Goal: Find specific page/section: Find specific page/section

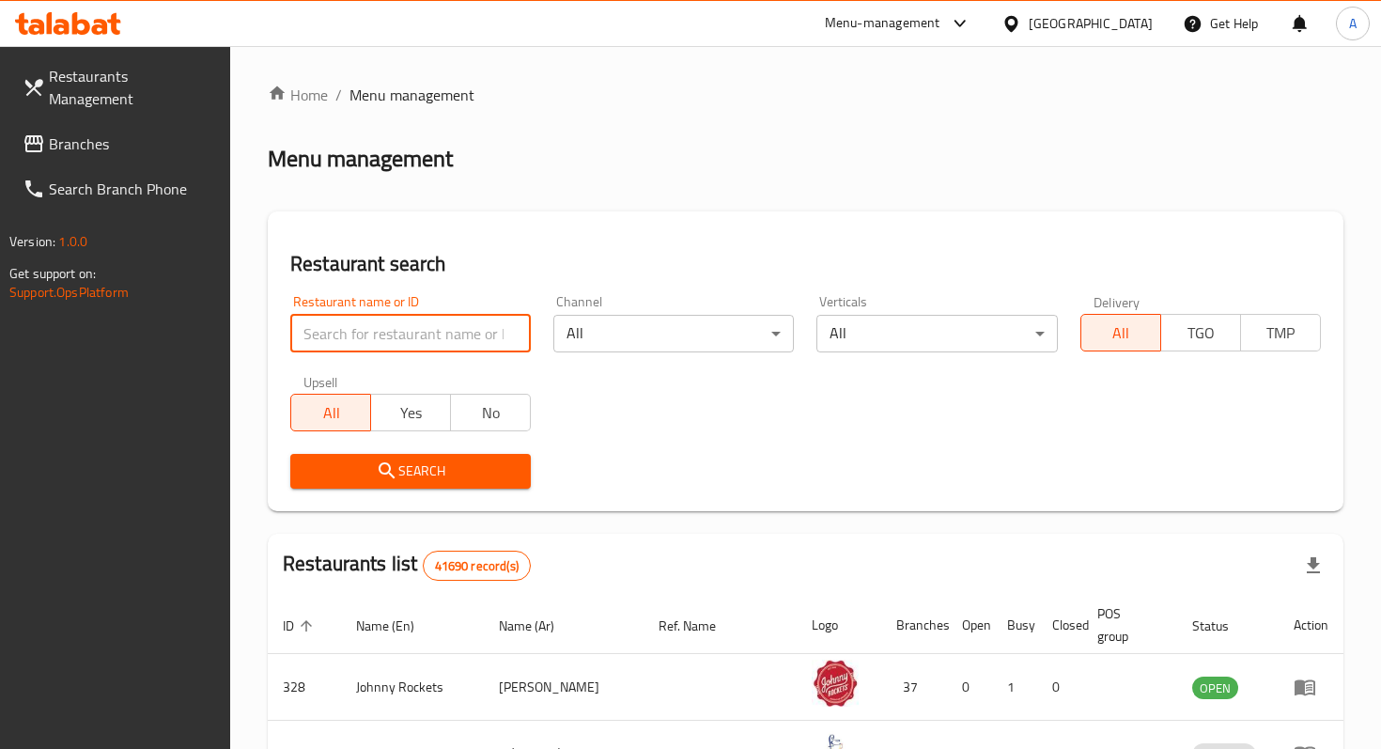
click at [392, 327] on input "search" at bounding box center [410, 334] width 241 height 38
type input "milky ice"
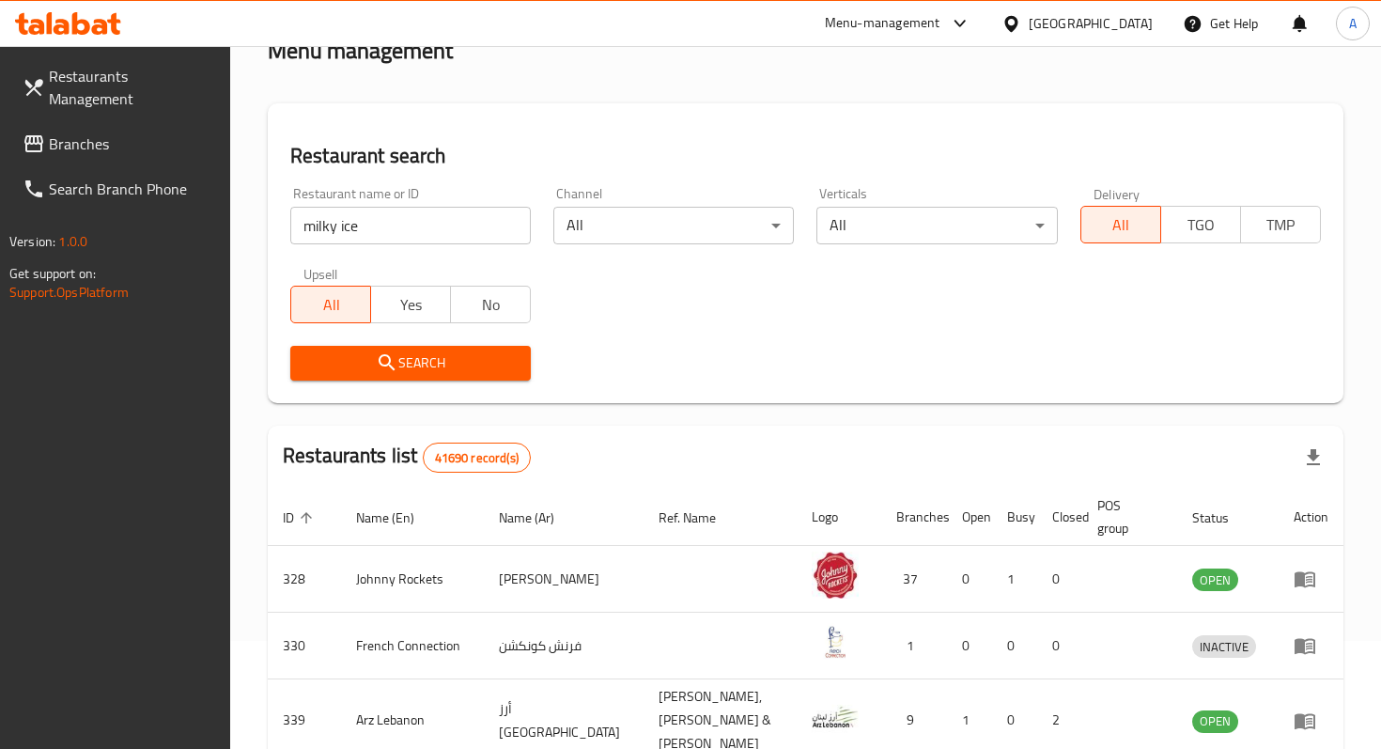
scroll to position [162, 0]
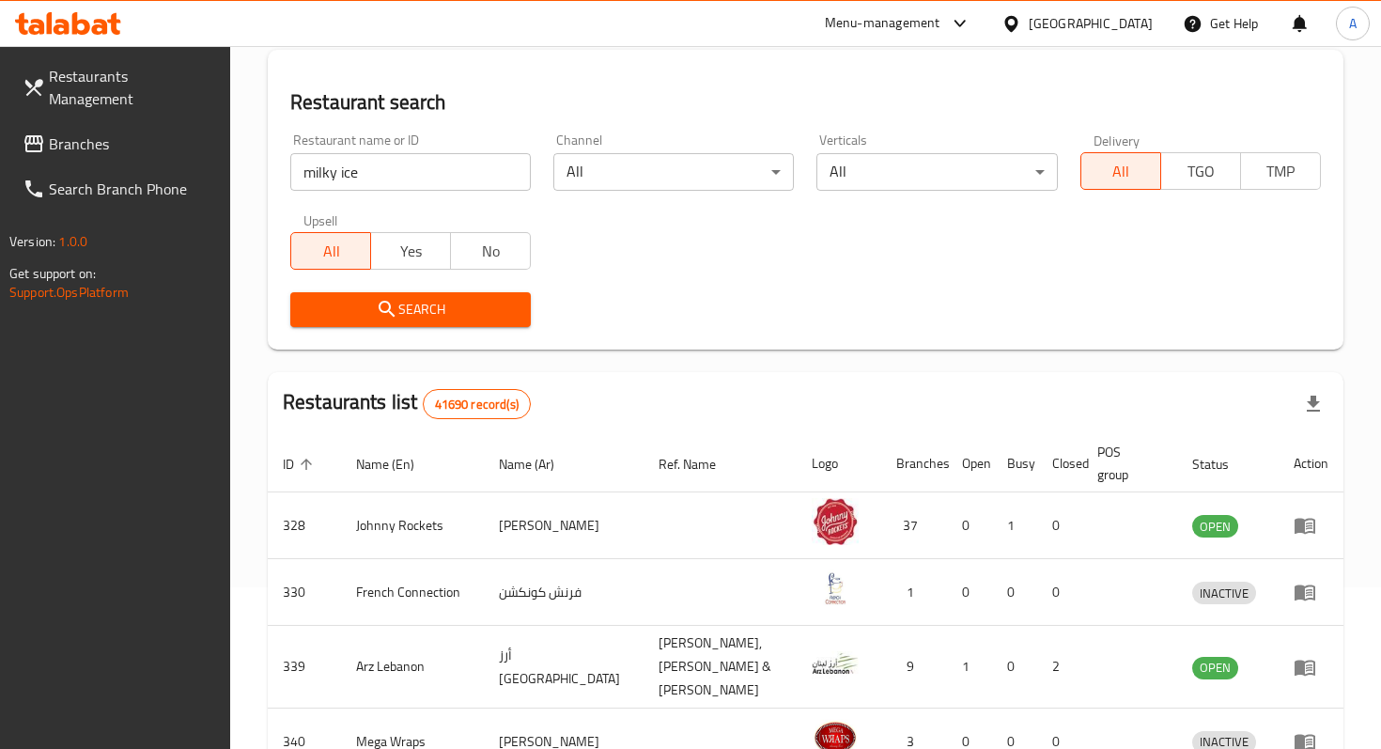
click at [117, 121] on link "Branches" at bounding box center [119, 143] width 223 height 45
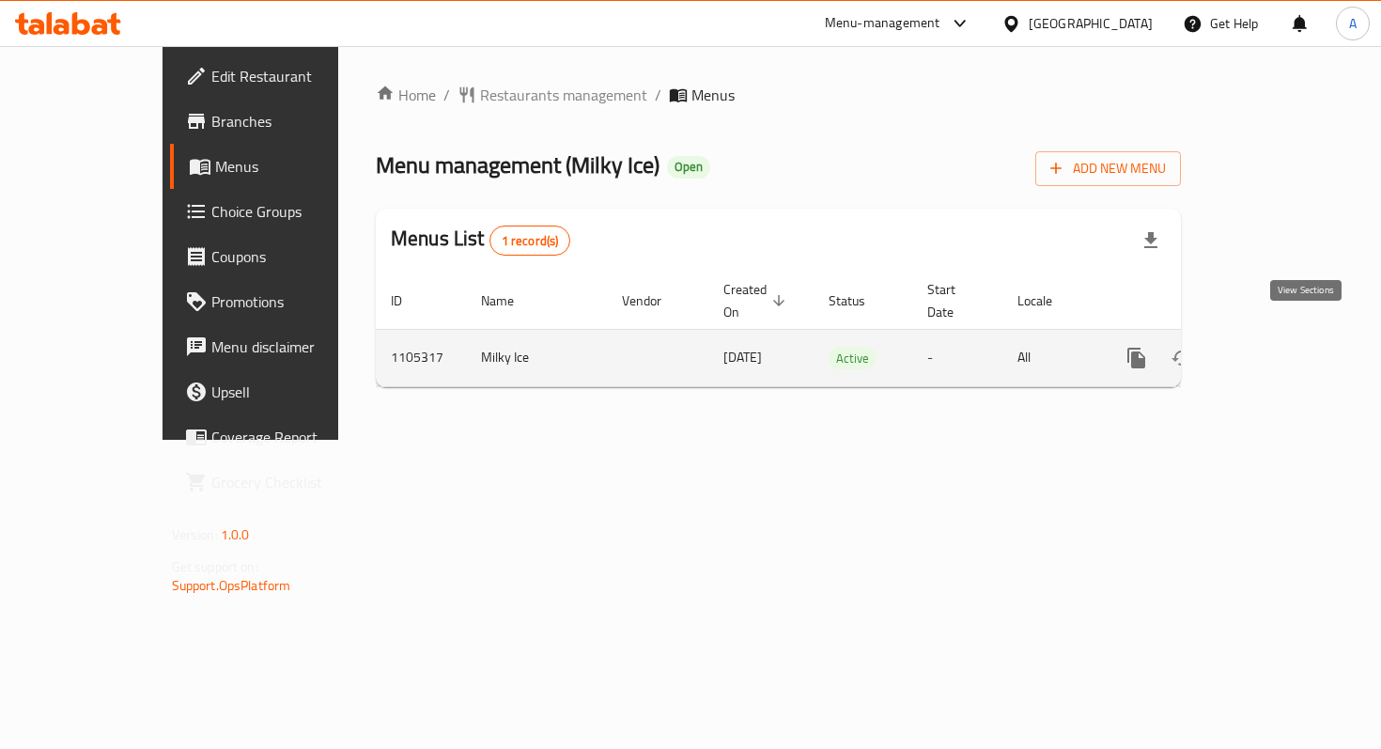
click at [1295, 348] on link "enhanced table" at bounding box center [1272, 357] width 45 height 45
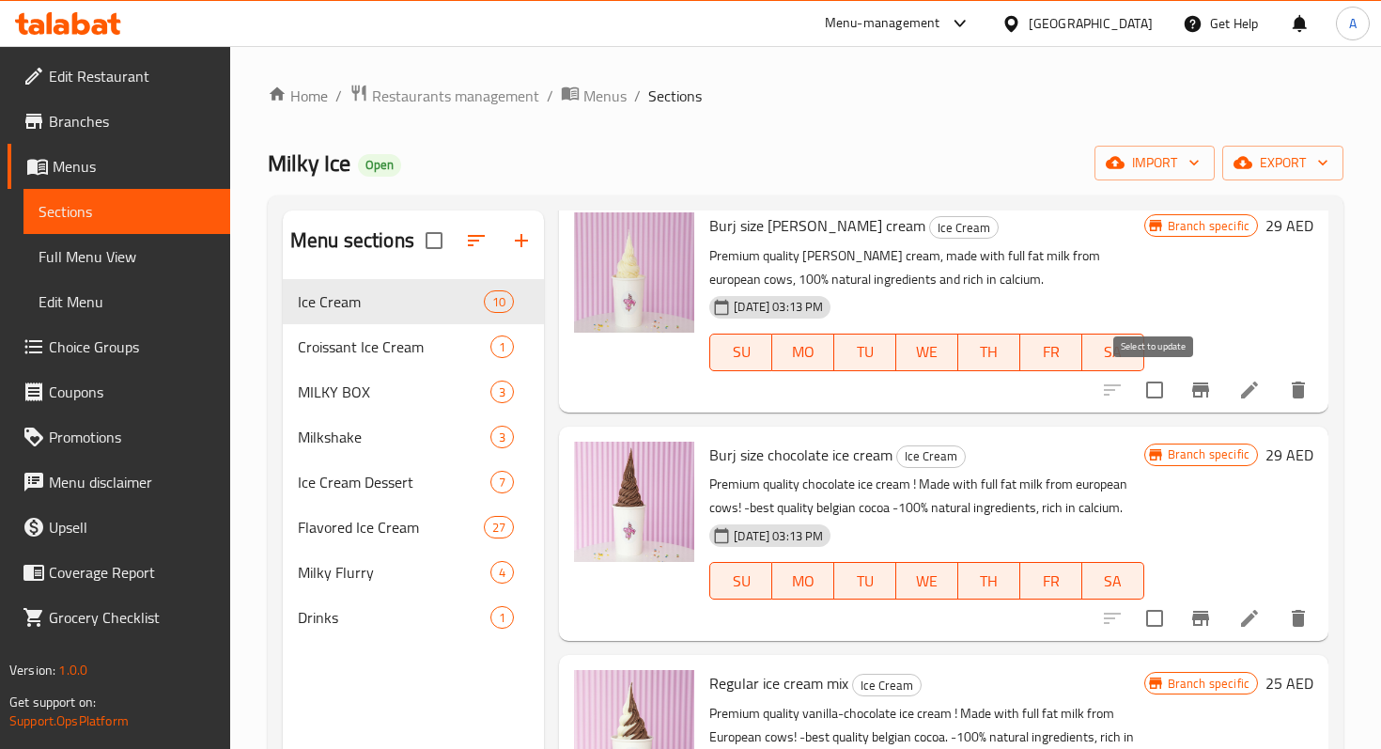
scroll to position [308, 0]
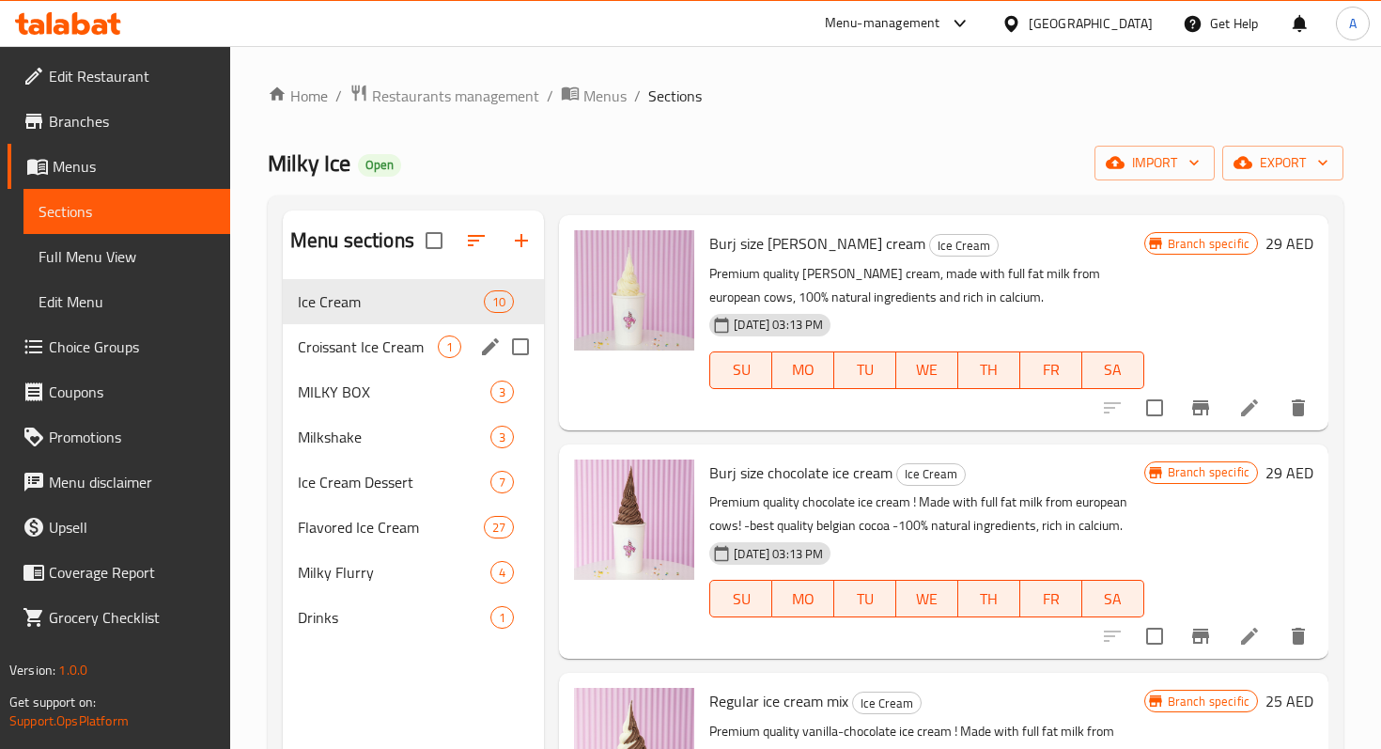
click at [392, 361] on div "Croissant Ice Cream 1" at bounding box center [413, 346] width 261 height 45
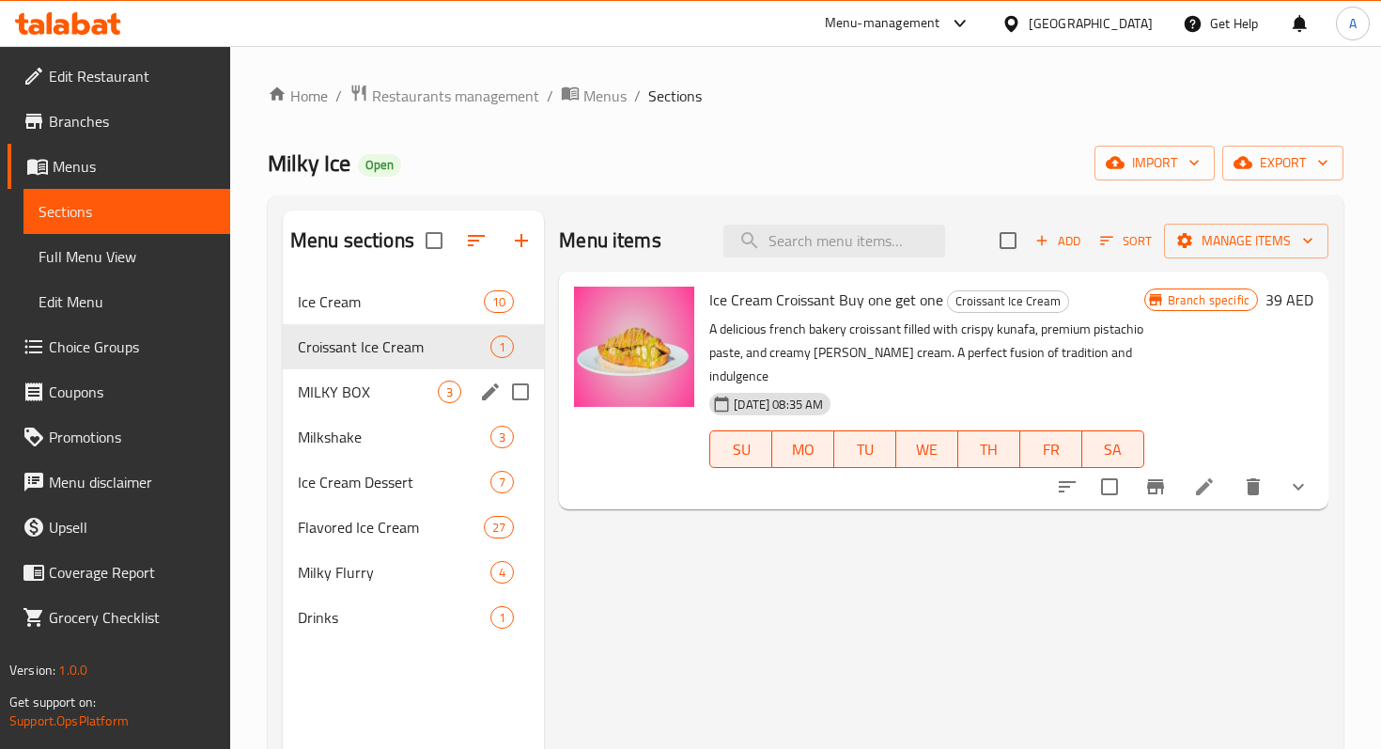
click at [371, 404] on div "MILKY BOX 3" at bounding box center [413, 391] width 261 height 45
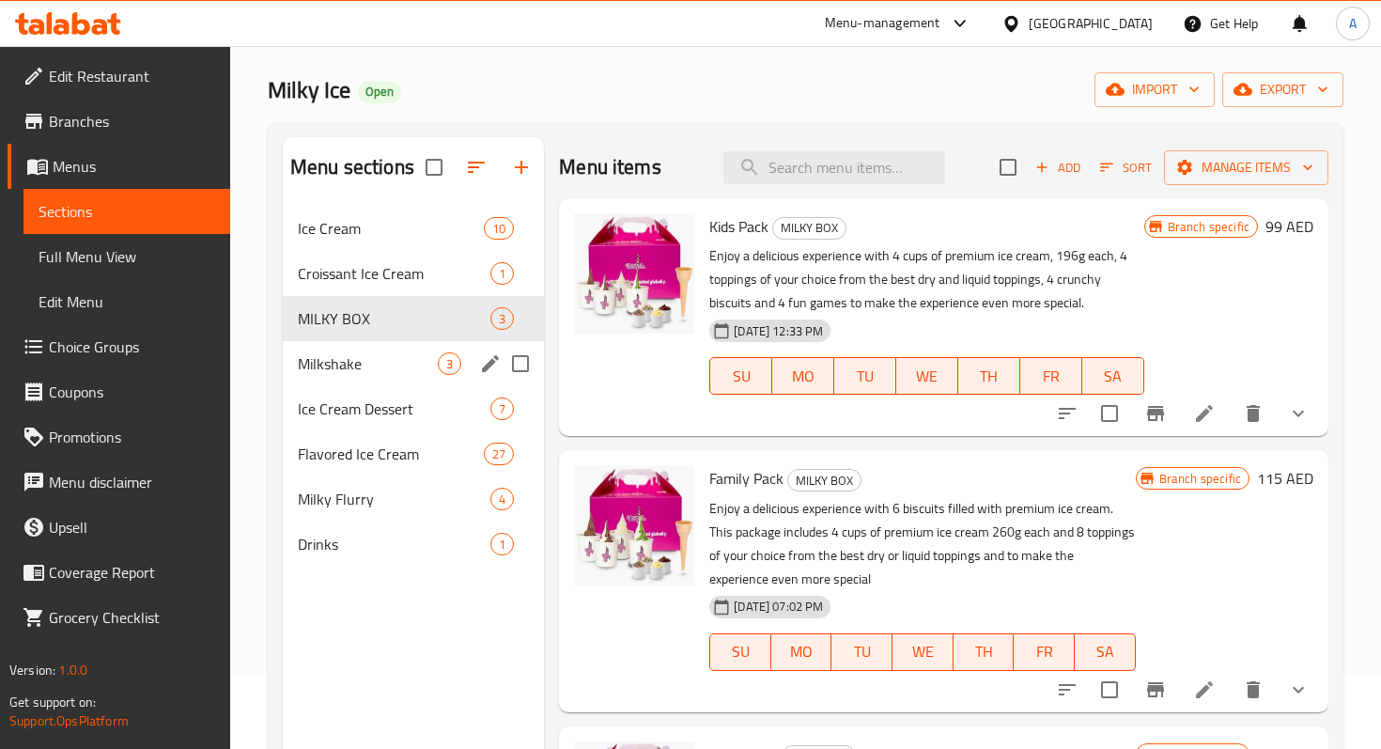
scroll to position [66, 0]
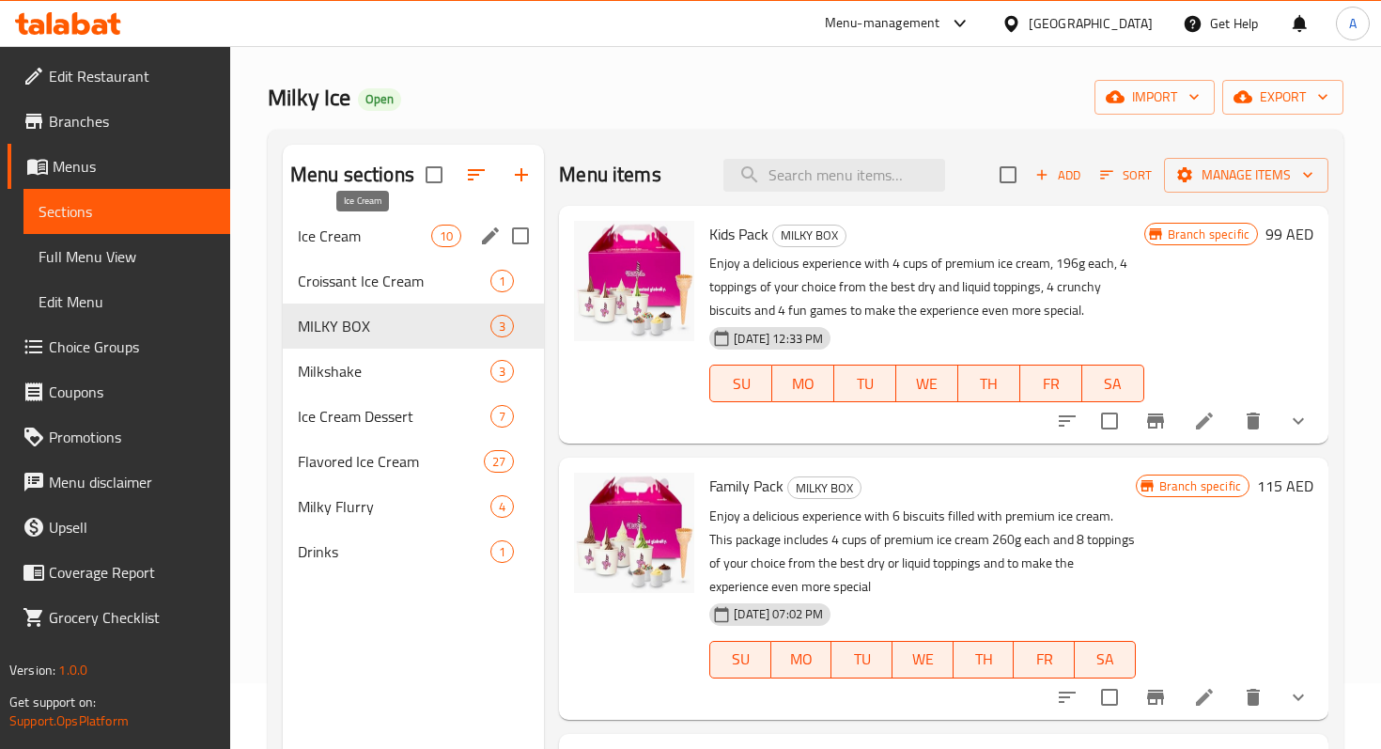
click at [362, 238] on span "Ice Cream" at bounding box center [364, 236] width 133 height 23
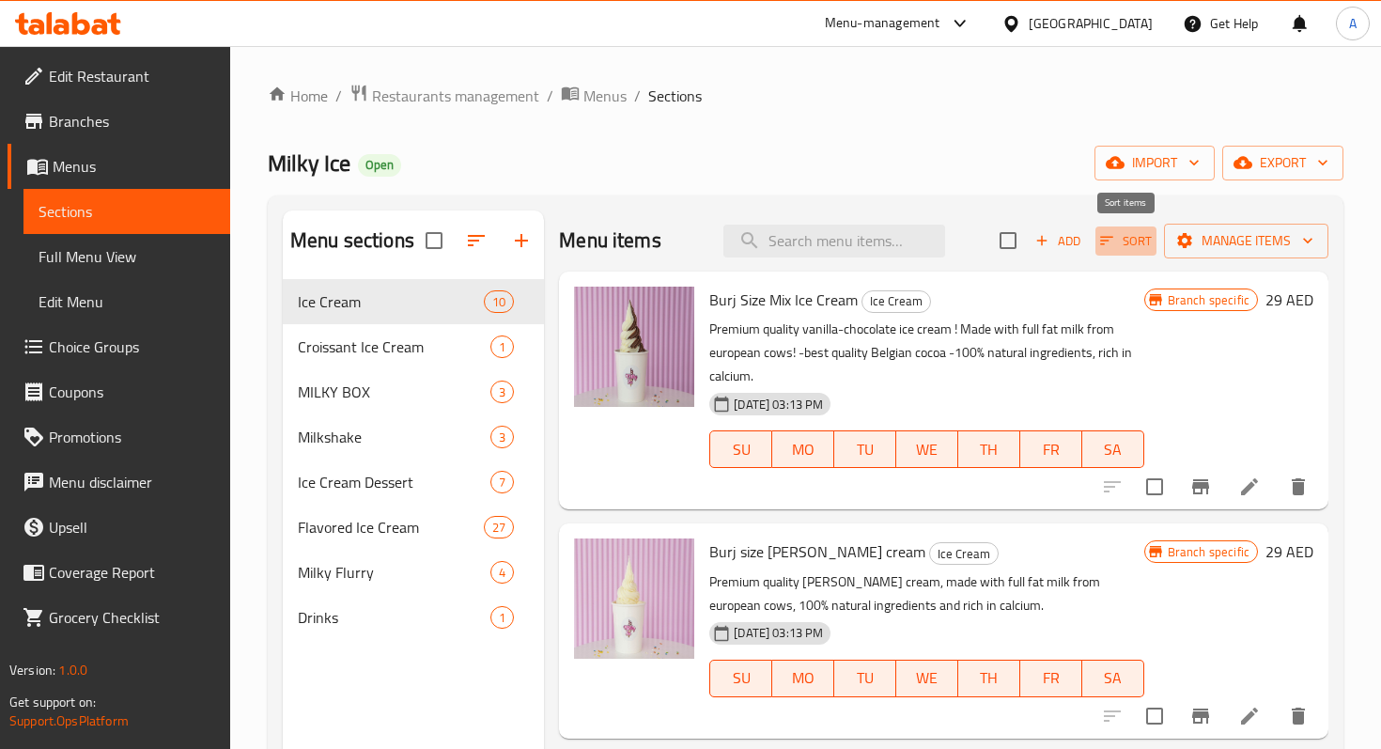
click at [1117, 249] on span "Sort" at bounding box center [1126, 241] width 52 height 22
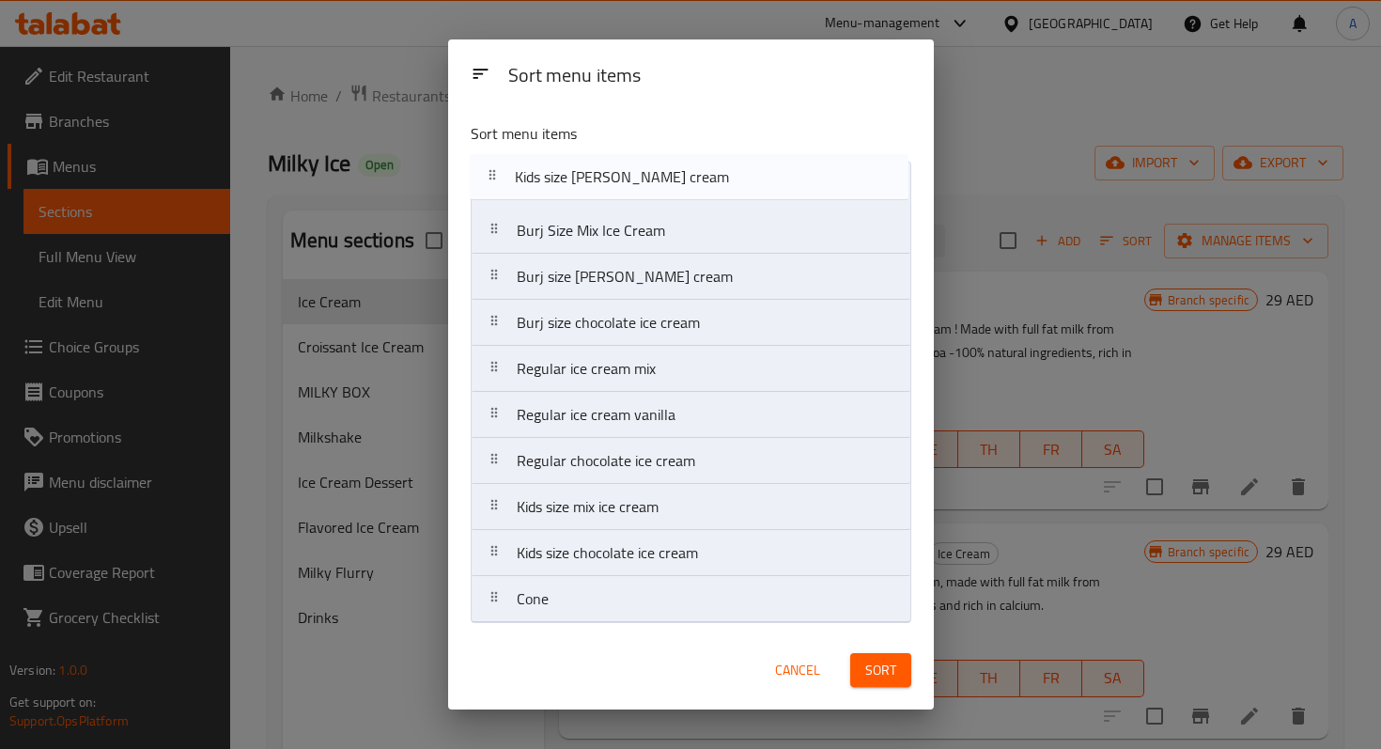
drag, startPoint x: 575, startPoint y: 521, endPoint x: 574, endPoint y: 188, distance: 332.7
click at [574, 188] on nav "Burj Size Mix Ice Cream Burj size vanilla ice cream Burj size chocolate ice cre…" at bounding box center [691, 392] width 441 height 462
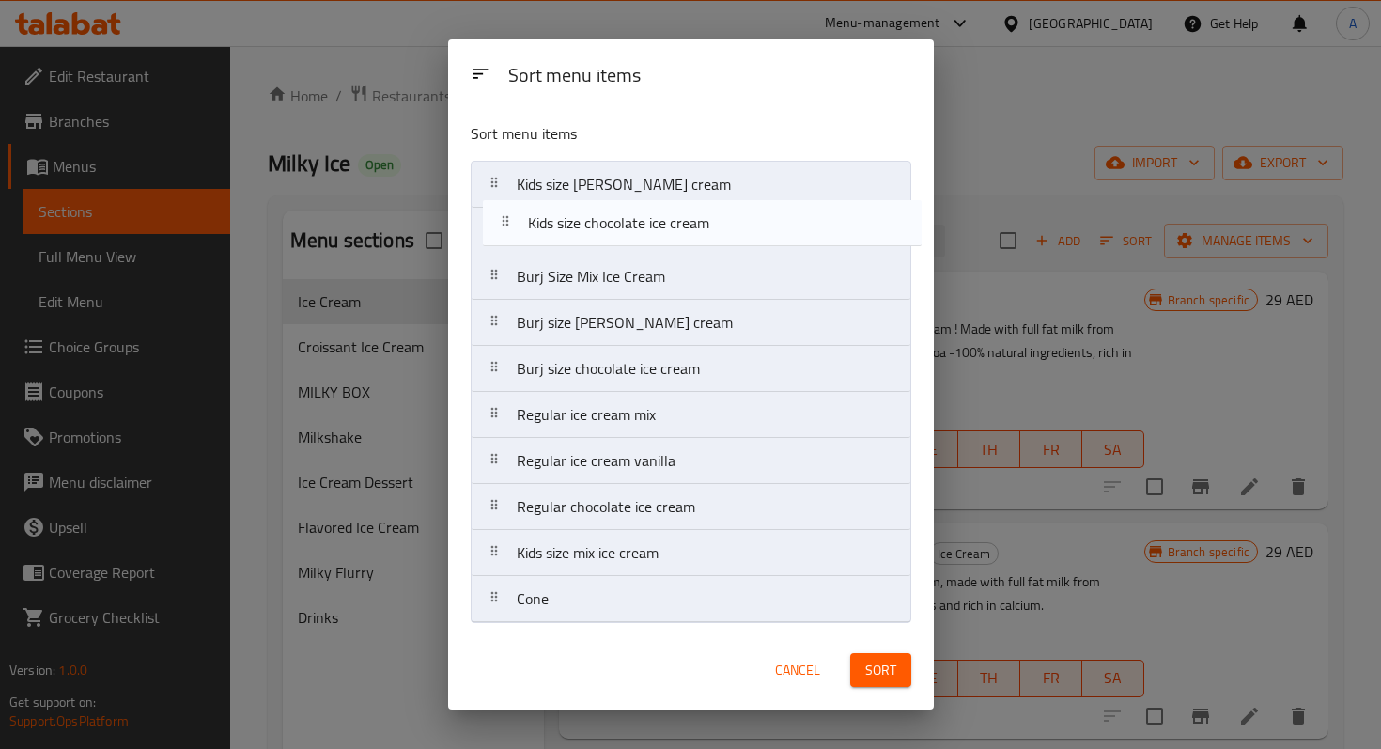
drag, startPoint x: 599, startPoint y: 567, endPoint x: 608, endPoint y: 231, distance: 335.6
click at [608, 230] on nav "Kids size vanilla ice cream Burj Size Mix Ice Cream Burj size vanilla ice cream…" at bounding box center [691, 392] width 441 height 462
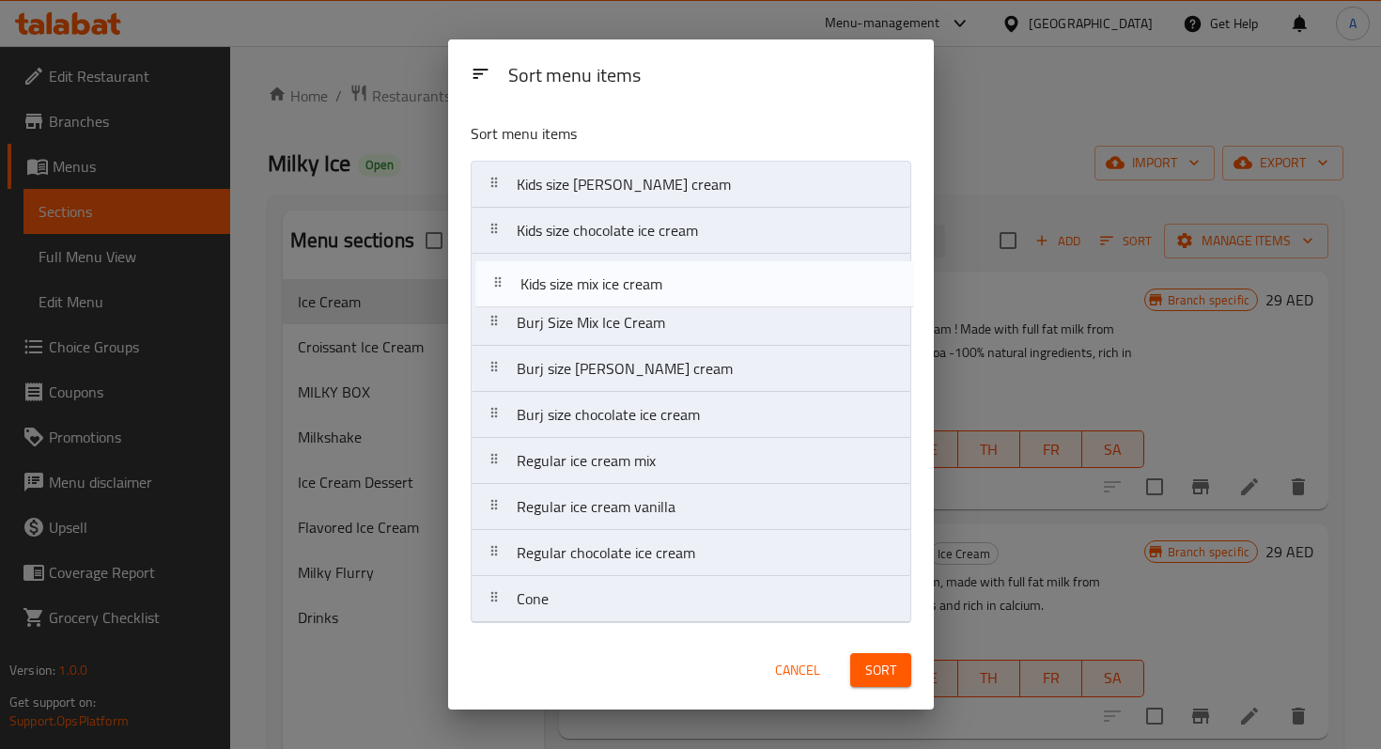
drag, startPoint x: 591, startPoint y: 557, endPoint x: 595, endPoint y: 283, distance: 274.4
click at [595, 283] on nav "Kids size vanilla ice cream Kids size chocolate ice cream Burj Size Mix Ice Cre…" at bounding box center [691, 392] width 441 height 462
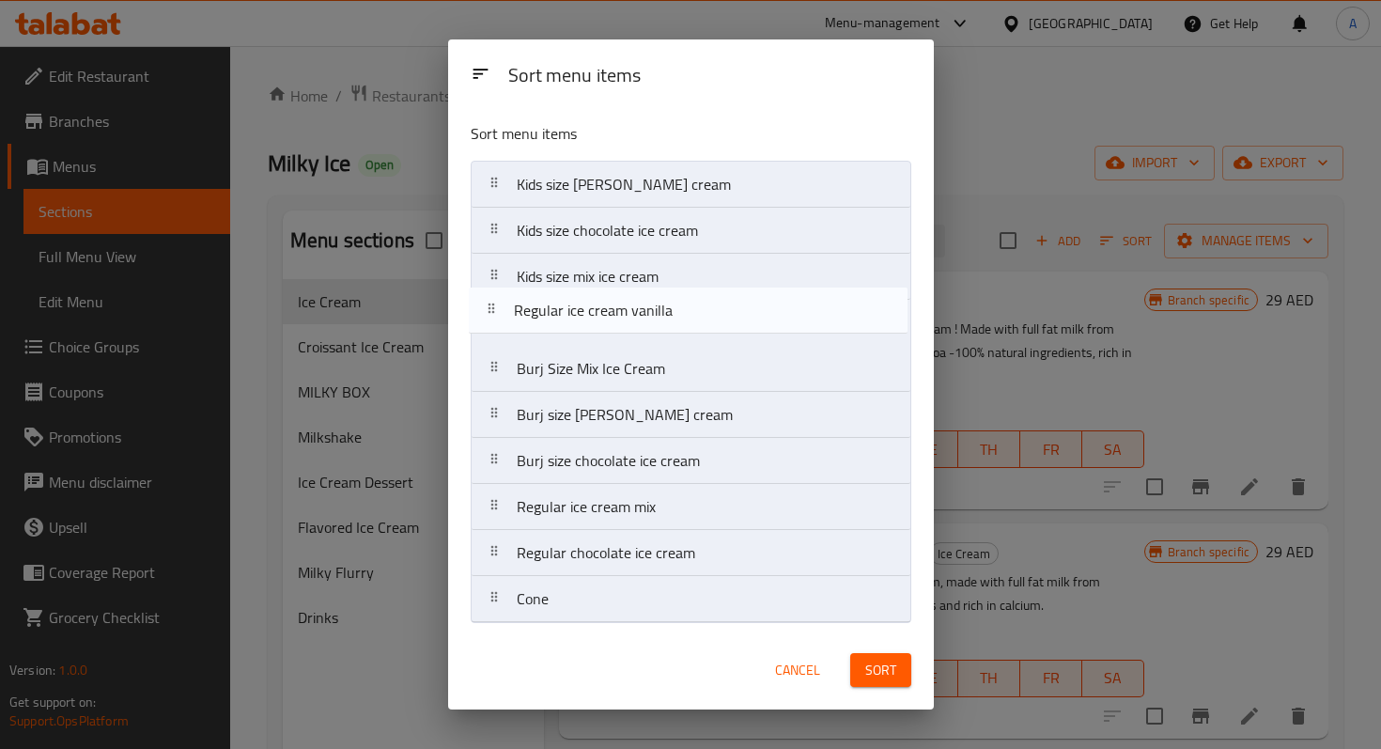
drag, startPoint x: 616, startPoint y: 518, endPoint x: 614, endPoint y: 308, distance: 209.6
click at [614, 308] on nav "Kids size vanilla ice cream Kids size chocolate ice cream Kids size mix ice cre…" at bounding box center [691, 392] width 441 height 462
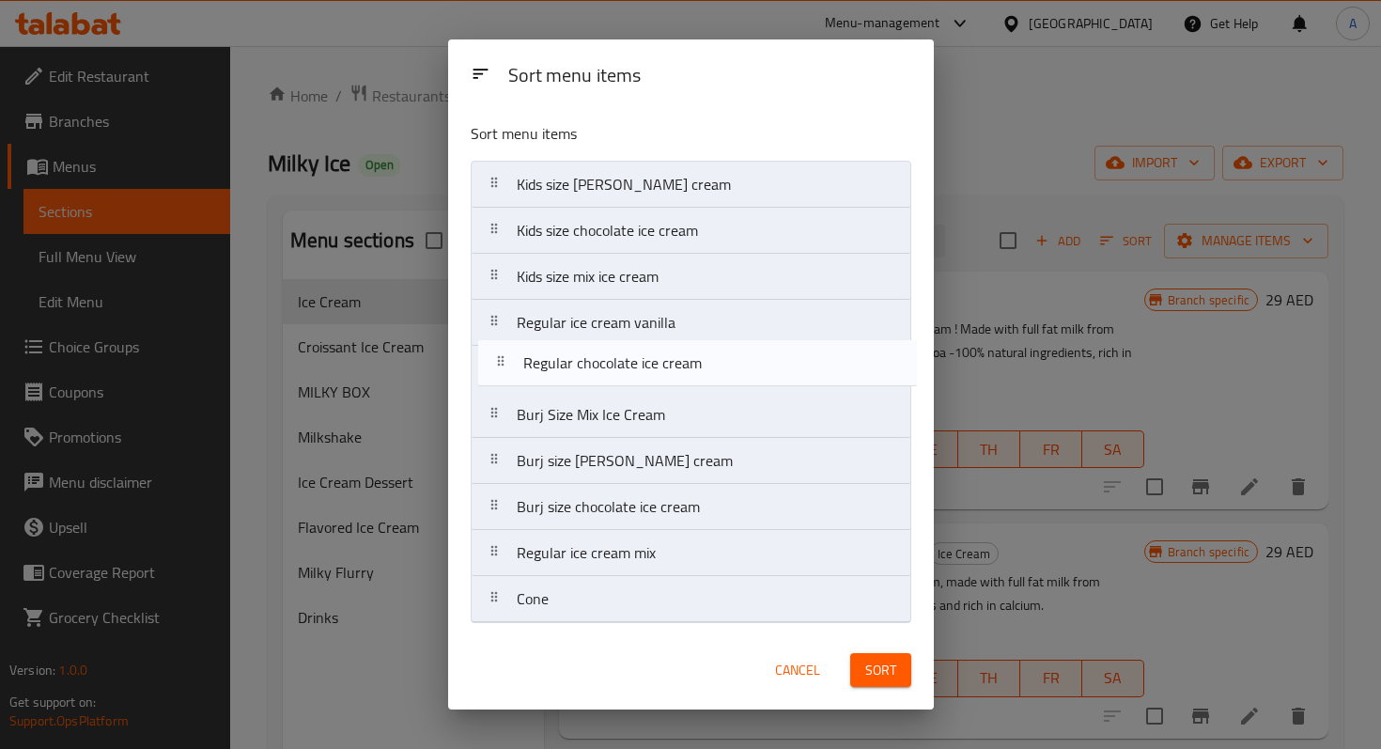
drag, startPoint x: 596, startPoint y: 558, endPoint x: 599, endPoint y: 355, distance: 203.0
click at [600, 355] on nav "Kids size vanilla ice cream Kids size chocolate ice cream Kids size mix ice cre…" at bounding box center [691, 392] width 441 height 462
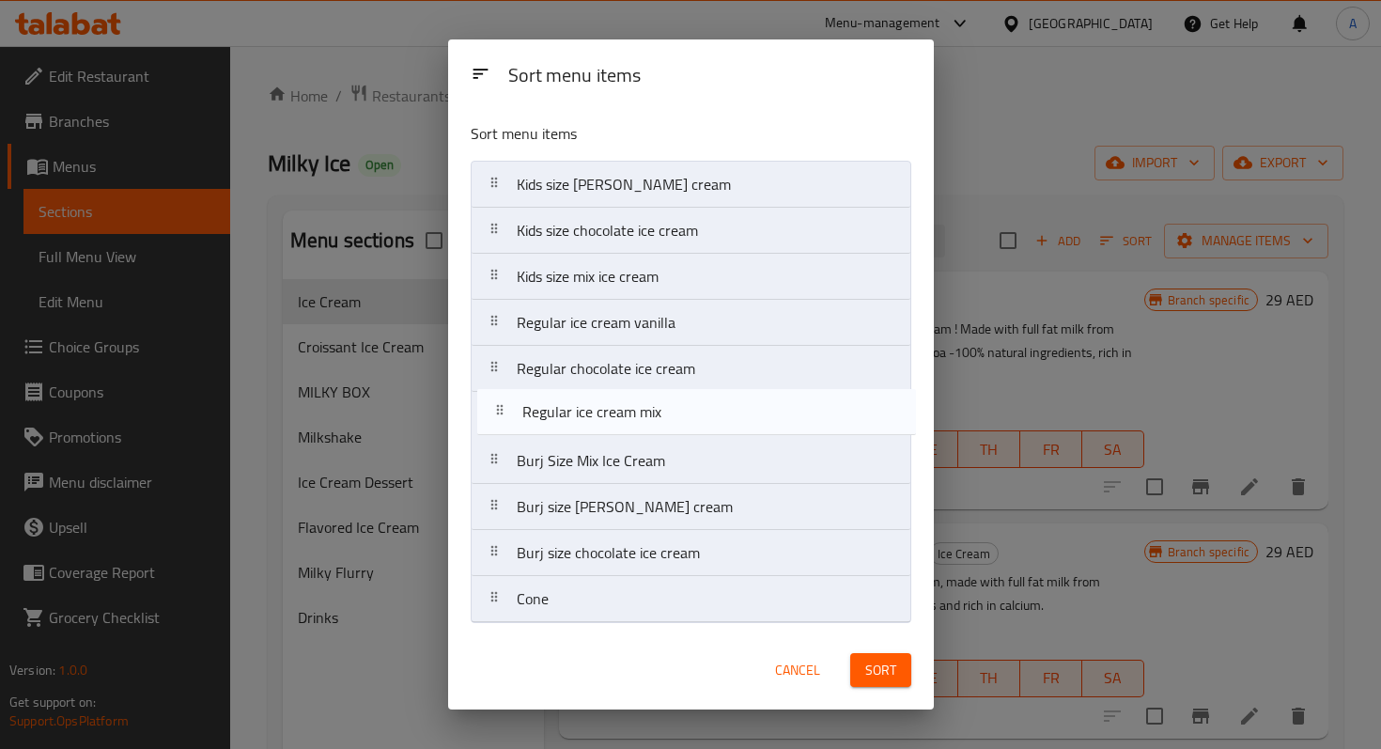
drag, startPoint x: 610, startPoint y: 560, endPoint x: 616, endPoint y: 417, distance: 143.0
click at [616, 417] on nav "Kids size vanilla ice cream Kids size chocolate ice cream Kids size mix ice cre…" at bounding box center [691, 392] width 441 height 462
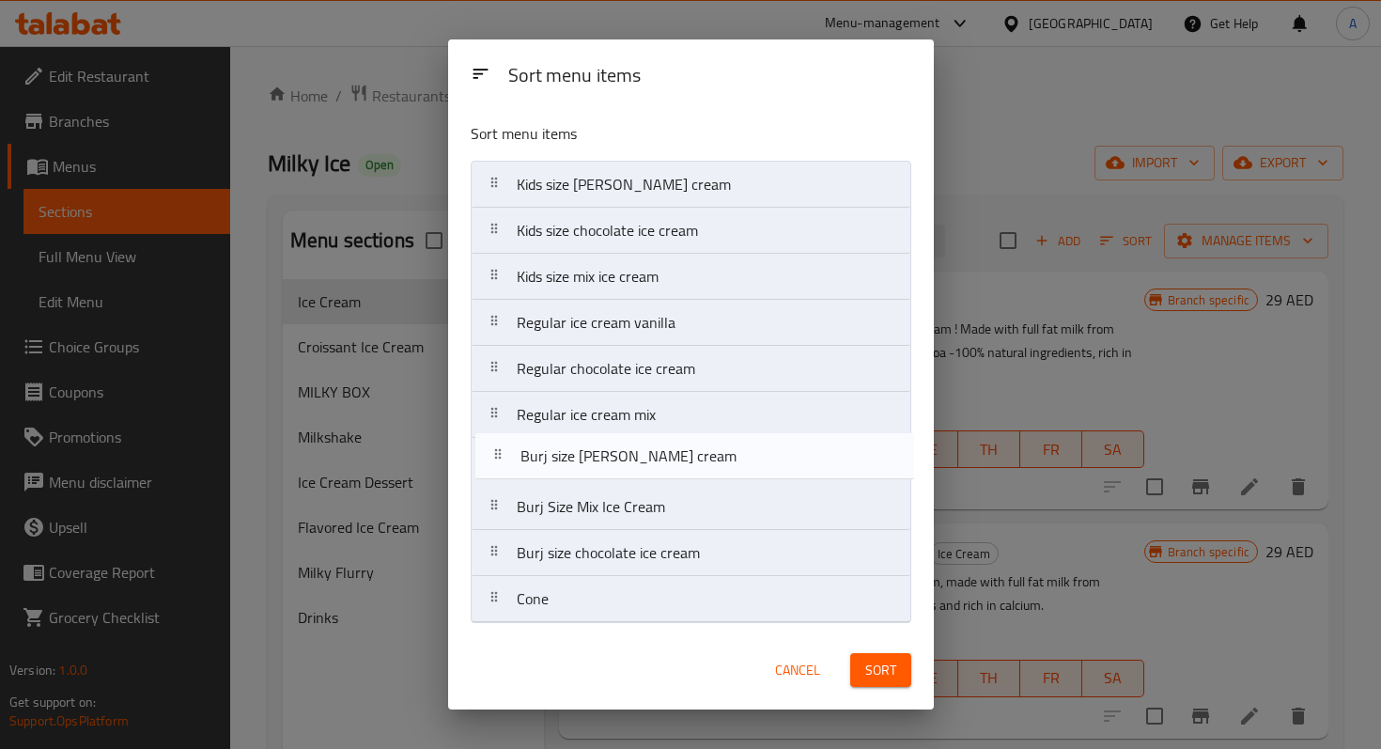
drag, startPoint x: 643, startPoint y: 522, endPoint x: 645, endPoint y: 467, distance: 54.5
click at [646, 465] on nav "Kids size vanilla ice cream Kids size chocolate ice cream Kids size mix ice cre…" at bounding box center [691, 392] width 441 height 462
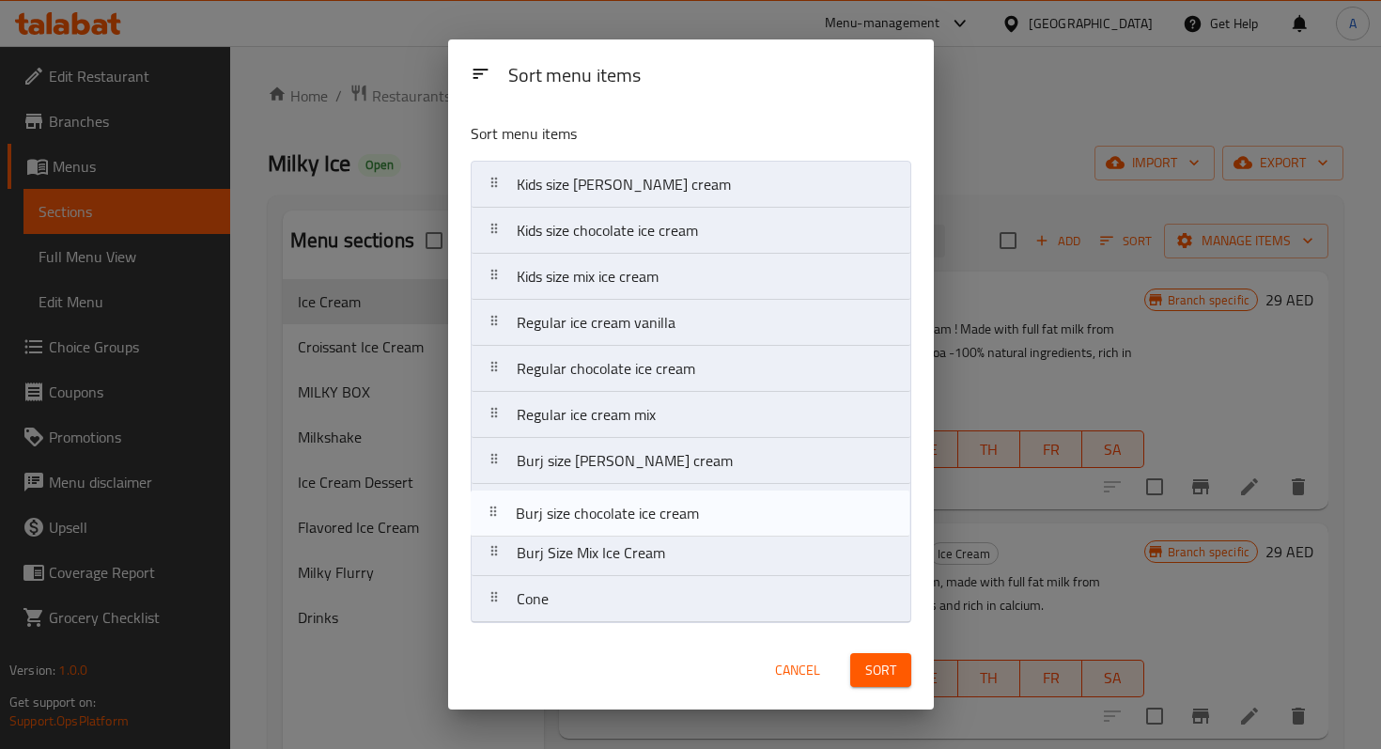
drag, startPoint x: 647, startPoint y: 561, endPoint x: 647, endPoint y: 516, distance: 45.1
click at [647, 516] on nav "Kids size vanilla ice cream Kids size chocolate ice cream Kids size mix ice cre…" at bounding box center [691, 392] width 441 height 462
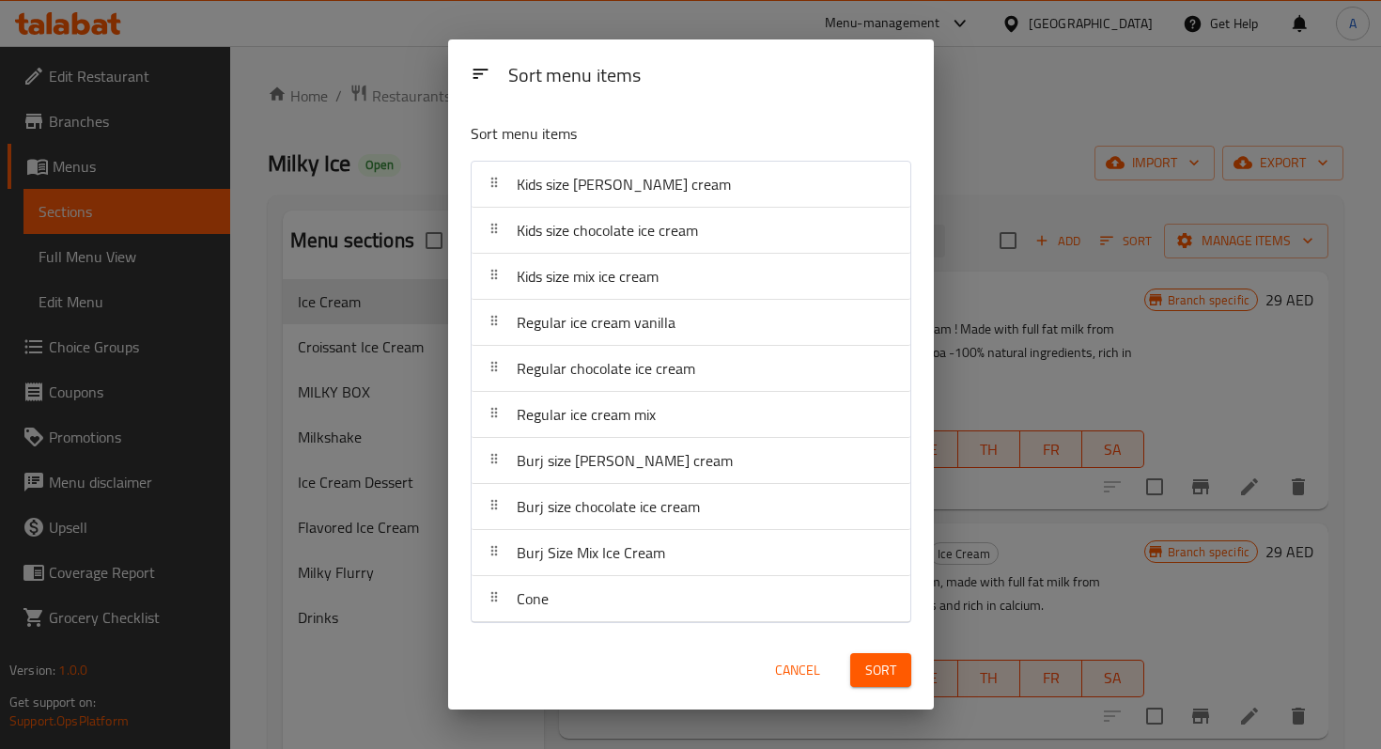
click at [909, 681] on button "Sort" at bounding box center [880, 670] width 61 height 35
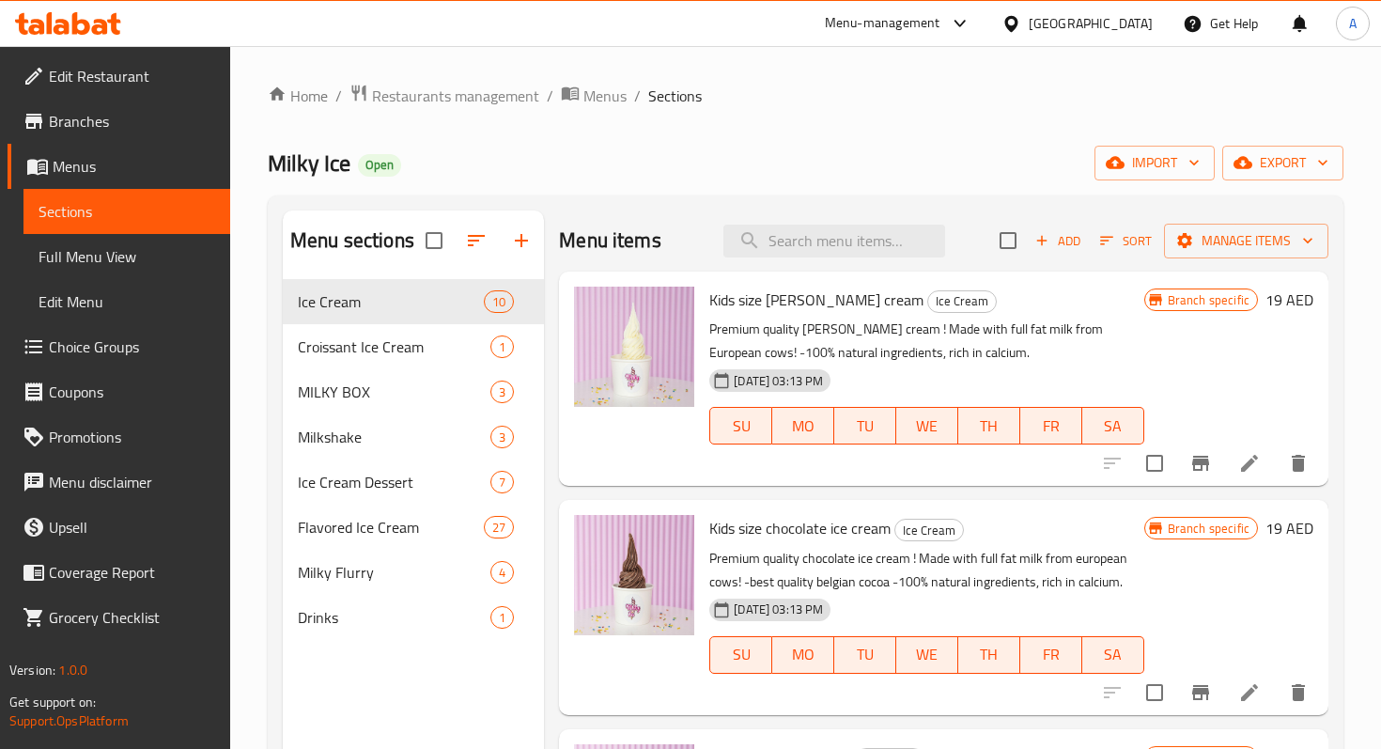
click at [123, 110] on span "Branches" at bounding box center [132, 121] width 166 height 23
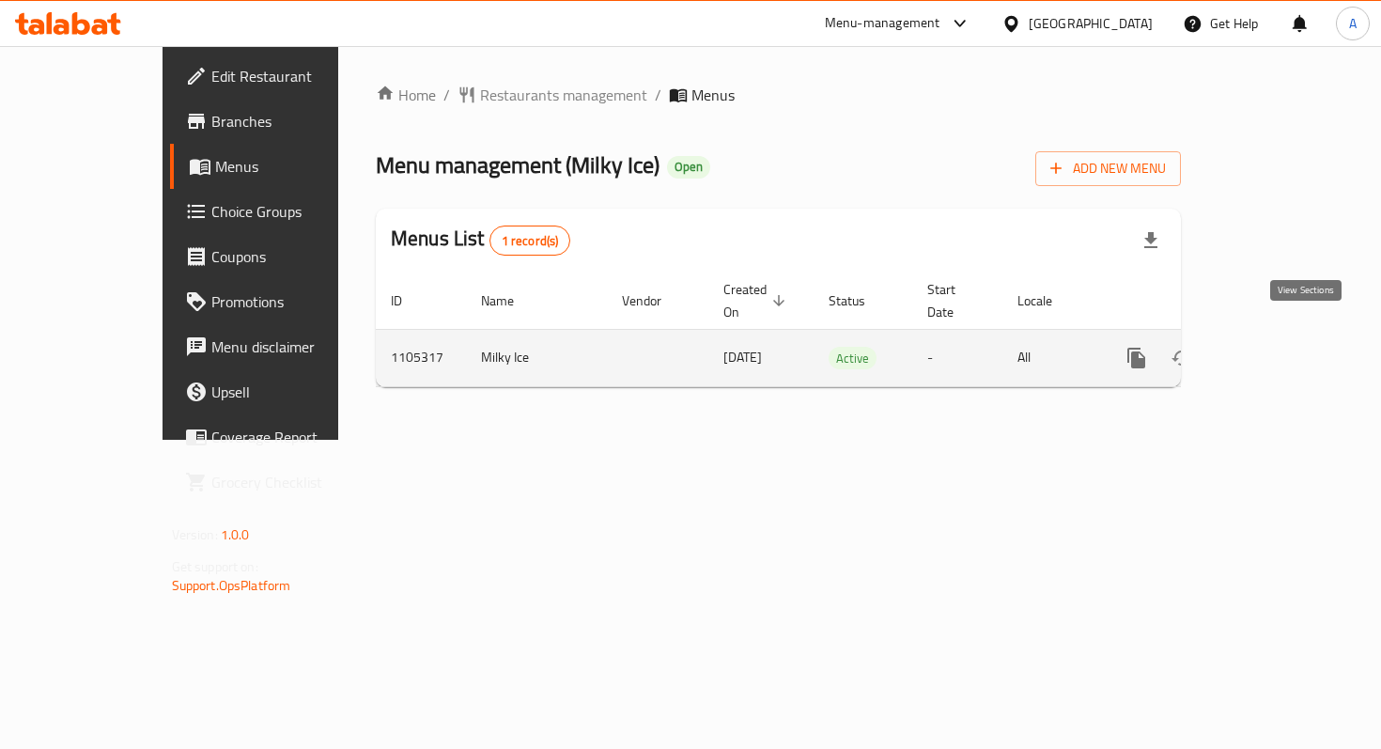
click at [1284, 347] on icon "enhanced table" at bounding box center [1272, 358] width 23 height 23
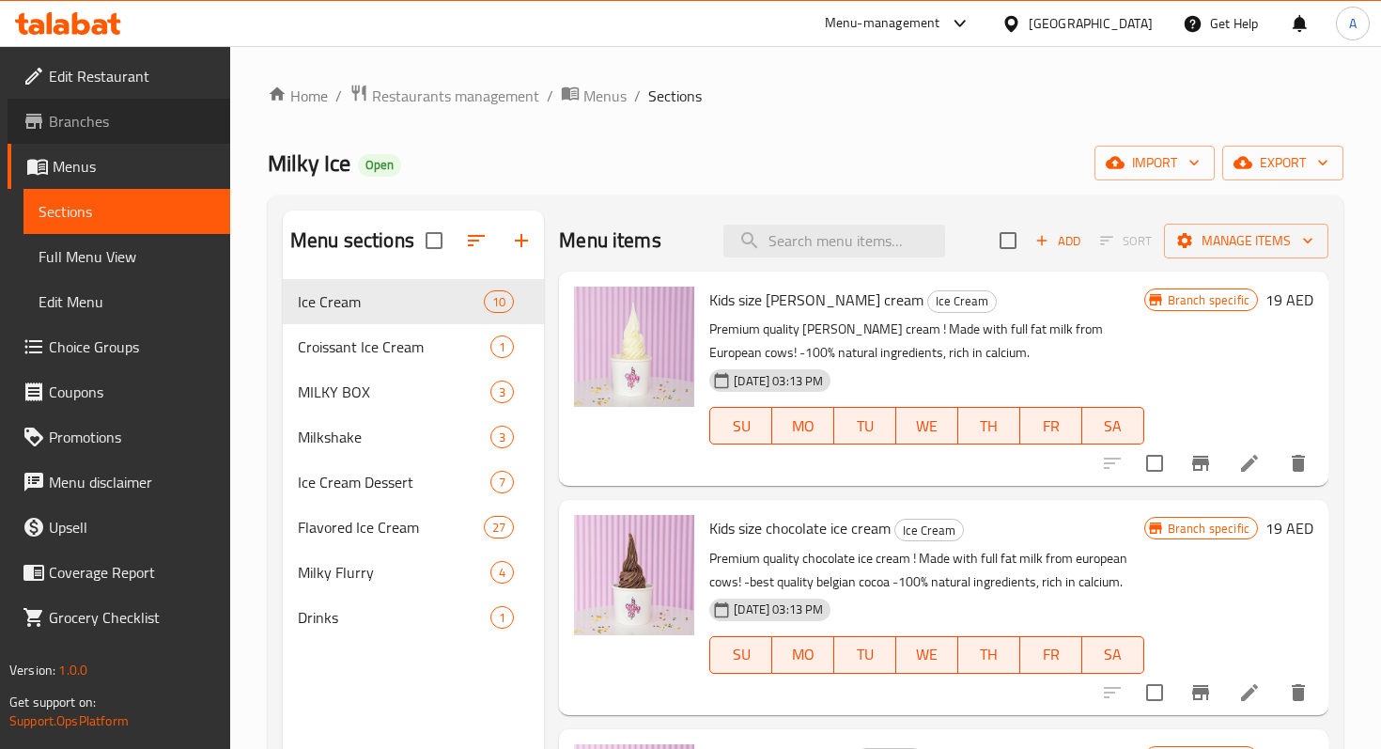
click at [149, 130] on span "Branches" at bounding box center [132, 121] width 166 height 23
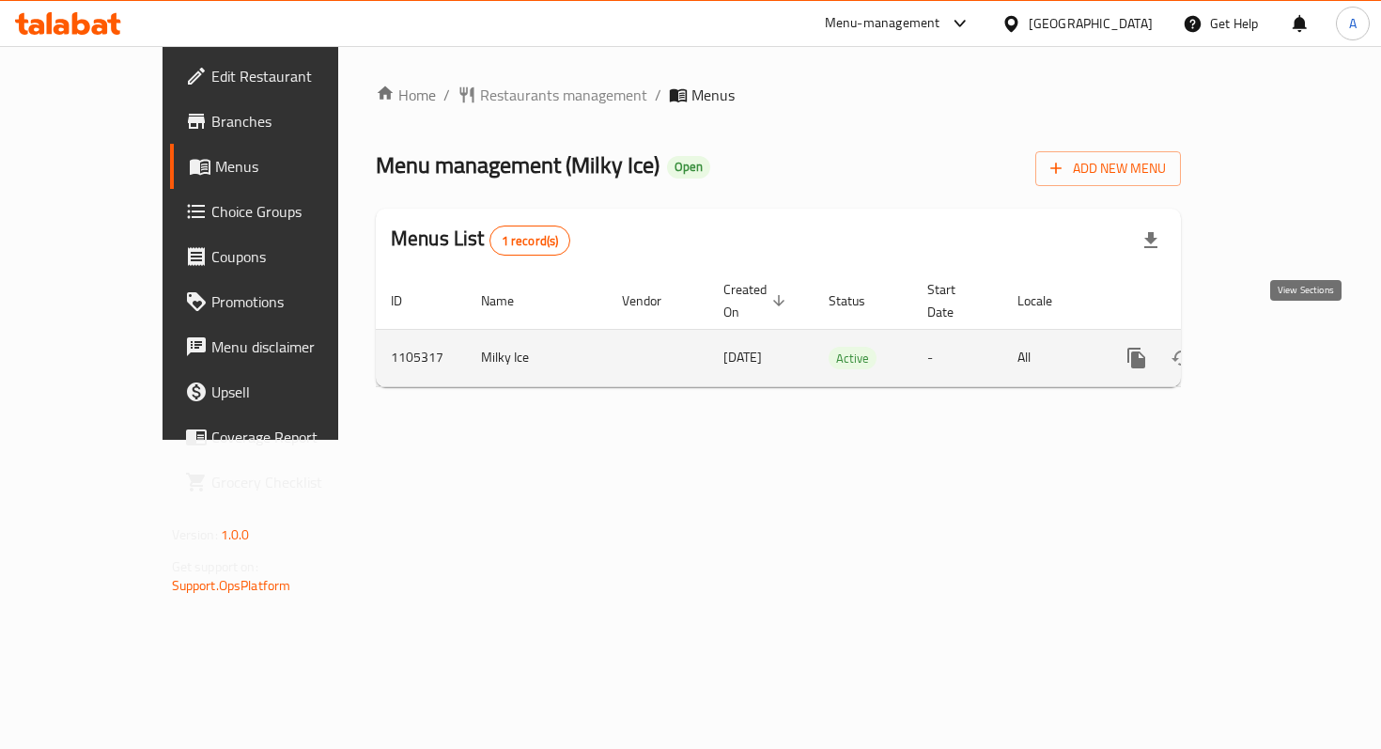
click at [1284, 347] on icon "enhanced table" at bounding box center [1272, 358] width 23 height 23
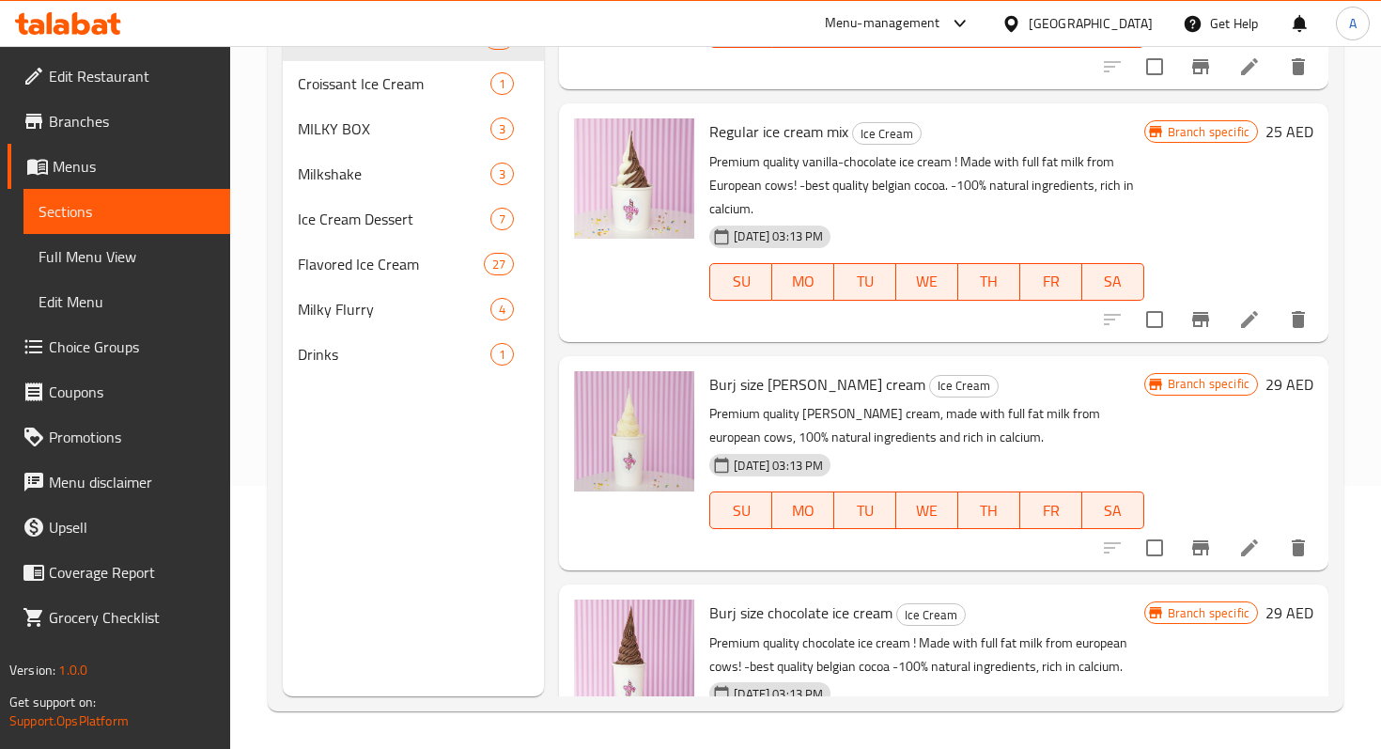
scroll to position [1679, 0]
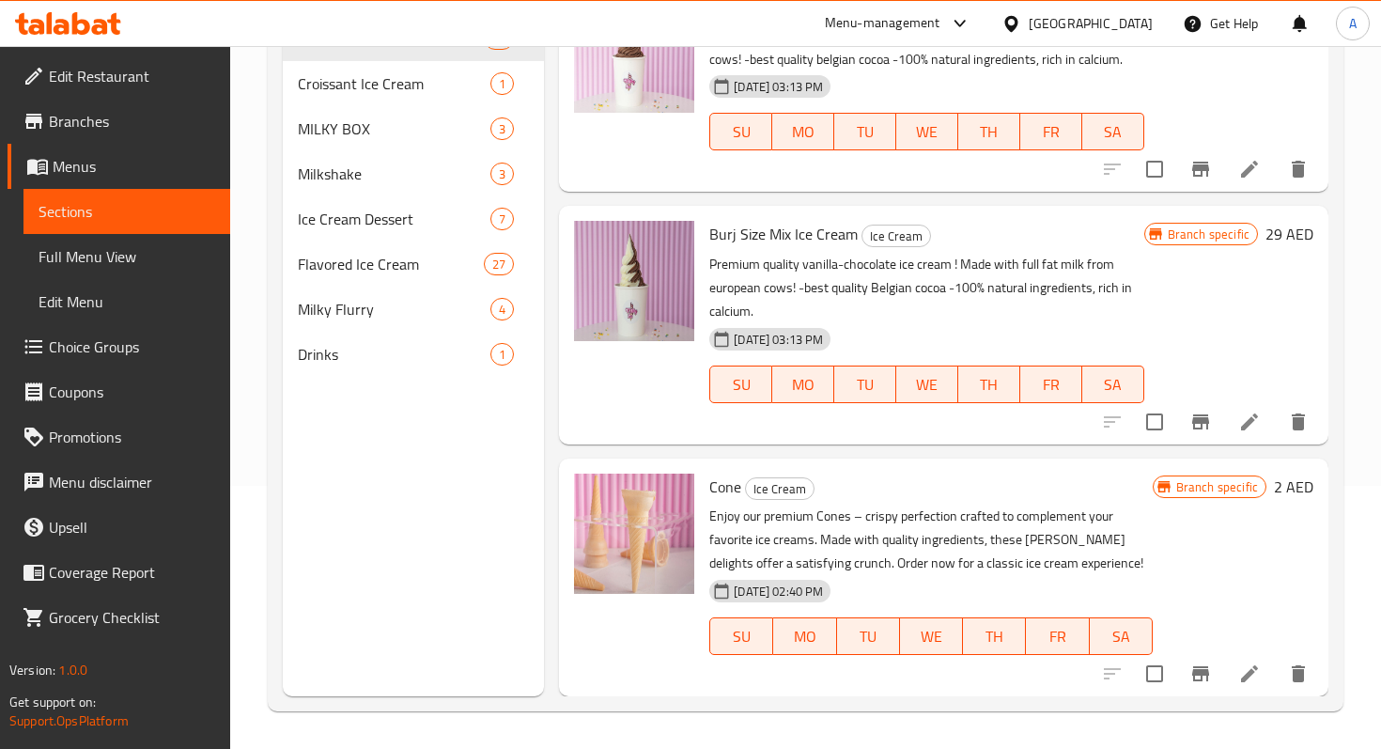
click at [133, 214] on span "Sections" at bounding box center [127, 211] width 177 height 23
click at [119, 167] on span "Menus" at bounding box center [134, 166] width 163 height 23
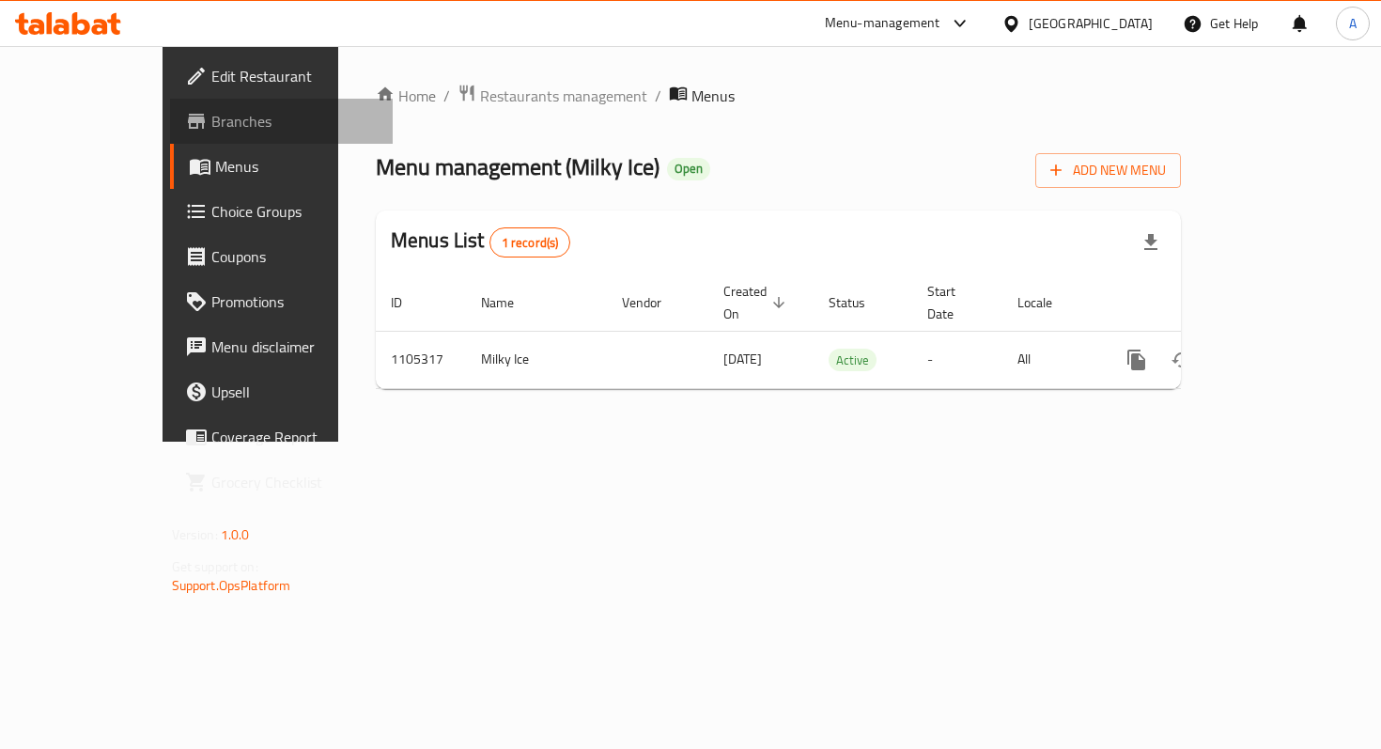
click at [170, 108] on link "Branches" at bounding box center [281, 121] width 223 height 45
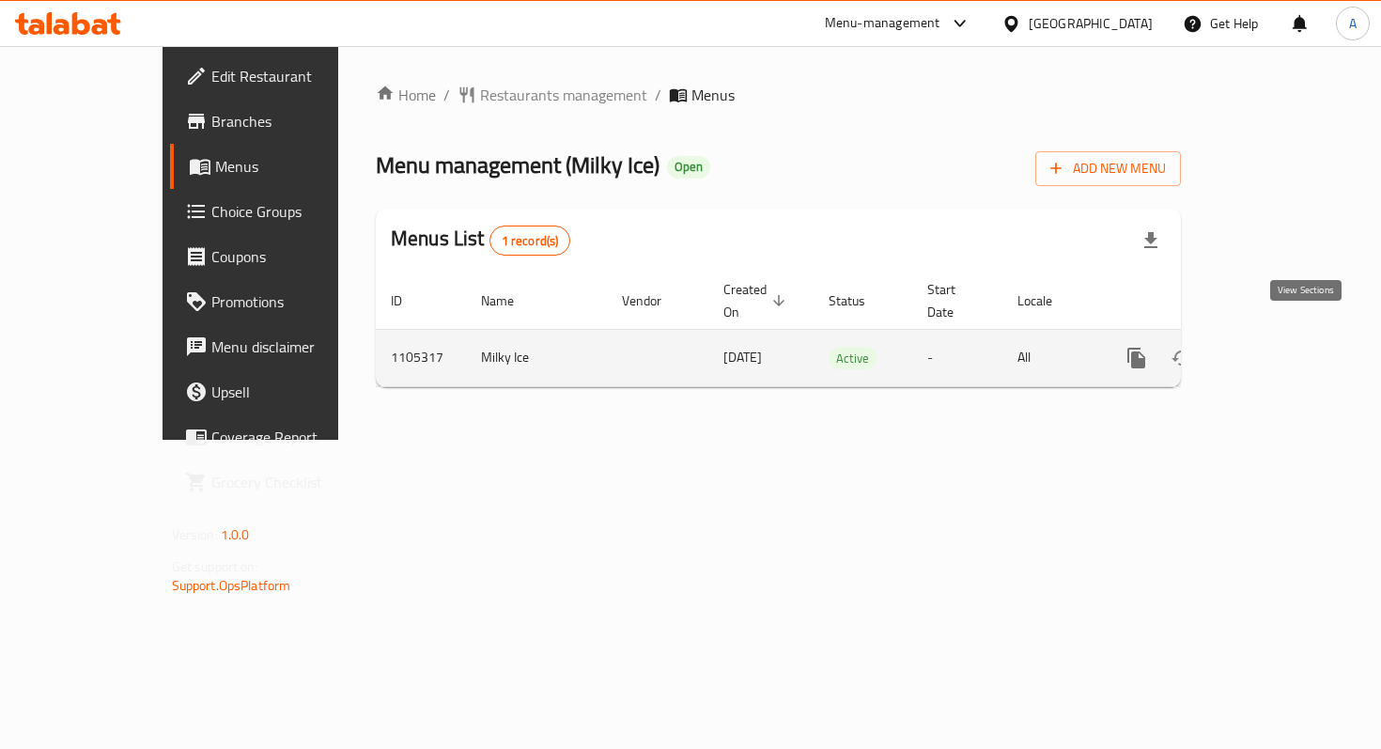
click at [1295, 350] on link "enhanced table" at bounding box center [1272, 357] width 45 height 45
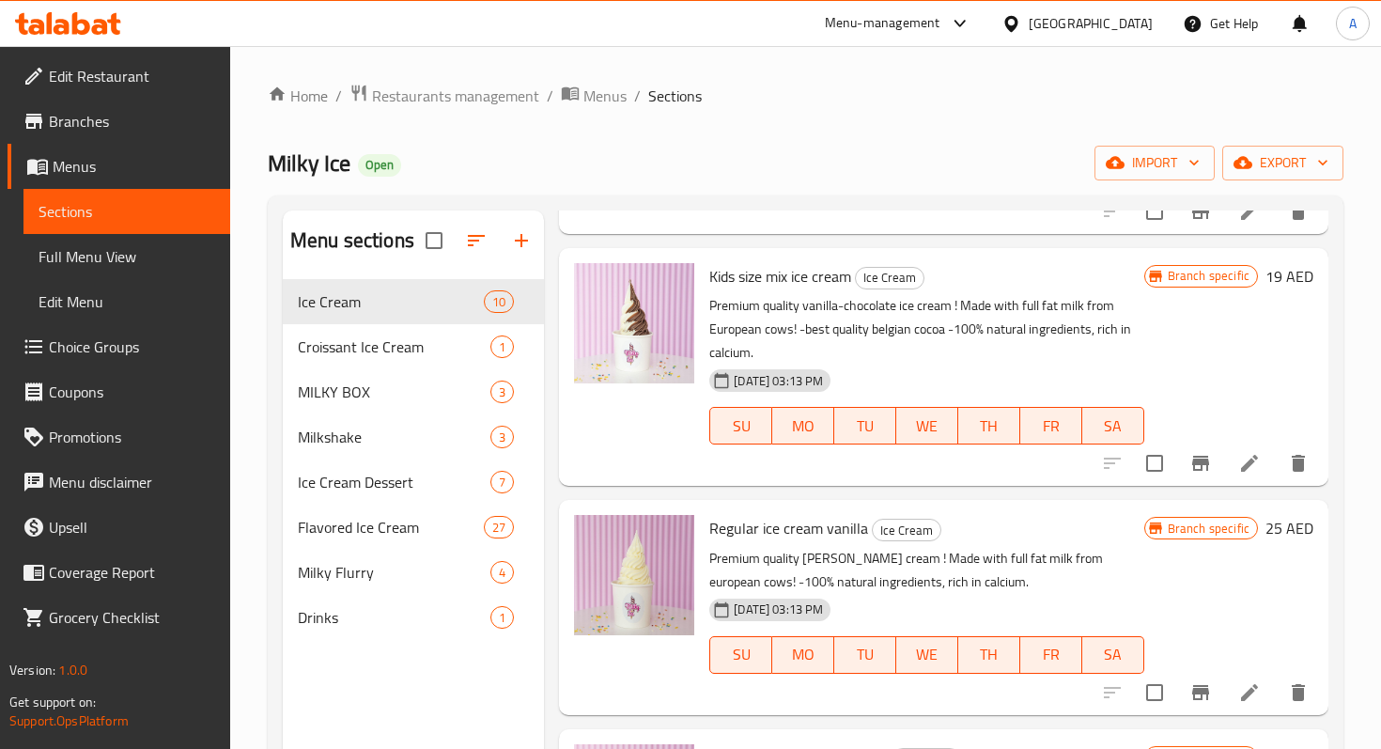
scroll to position [488, 0]
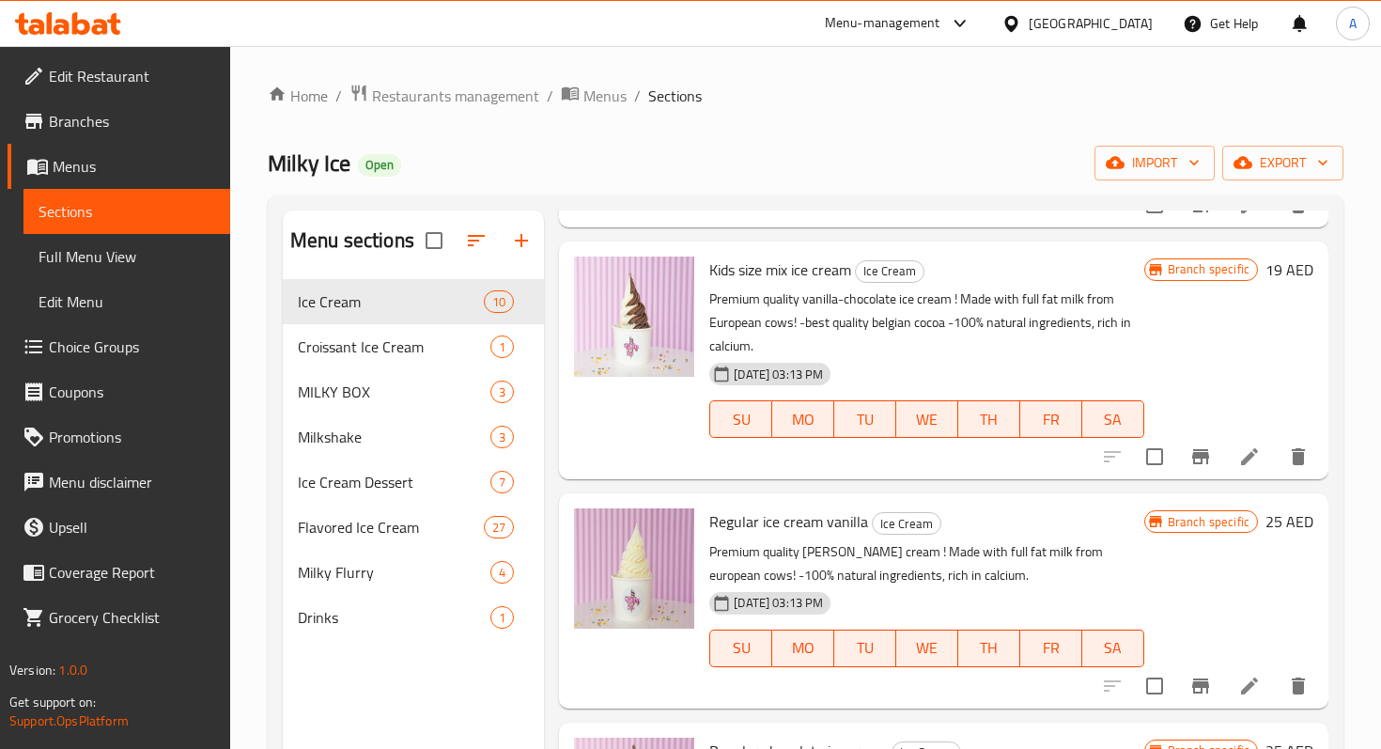
click at [150, 136] on link "Branches" at bounding box center [119, 121] width 223 height 45
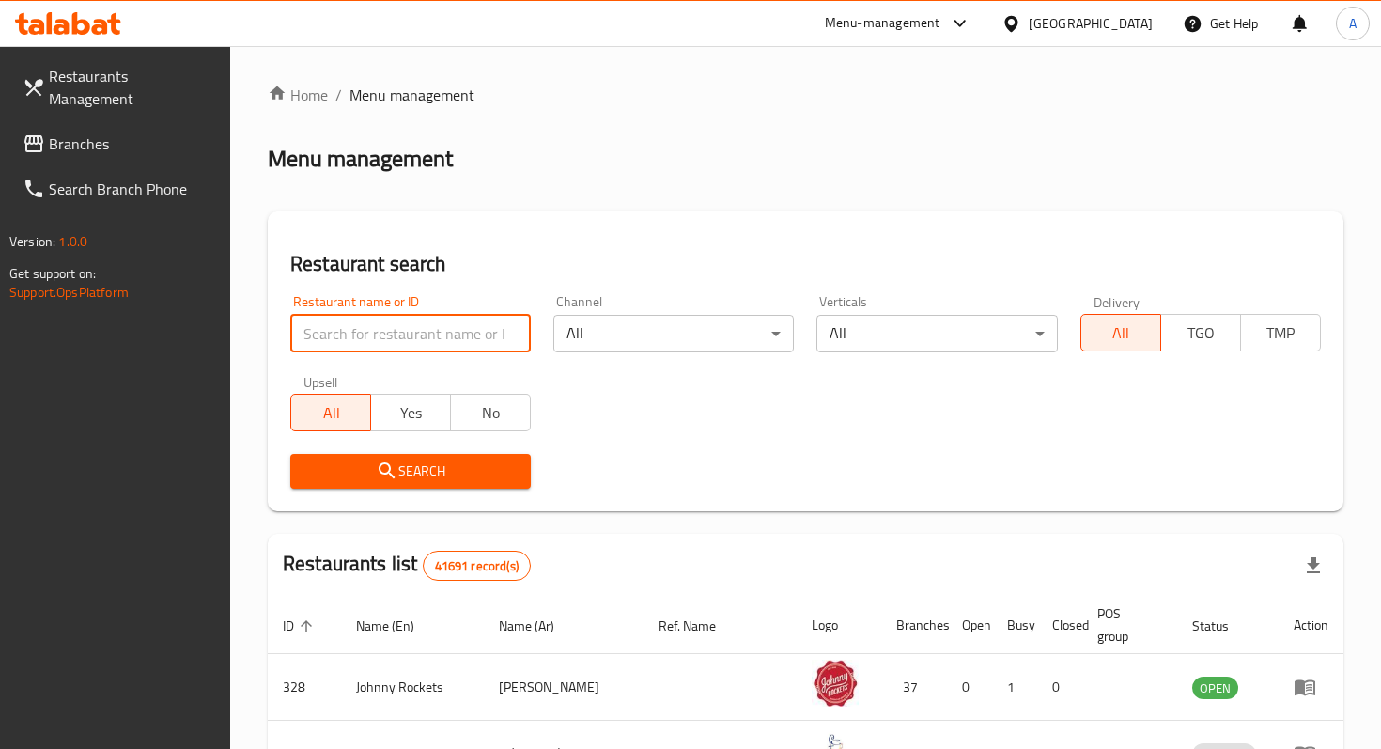
click at [471, 349] on input "search" at bounding box center [410, 334] width 241 height 38
type input "milky ice"
click at [102, 133] on span "Branches" at bounding box center [132, 144] width 166 height 23
